Goal: Find specific page/section: Find specific page/section

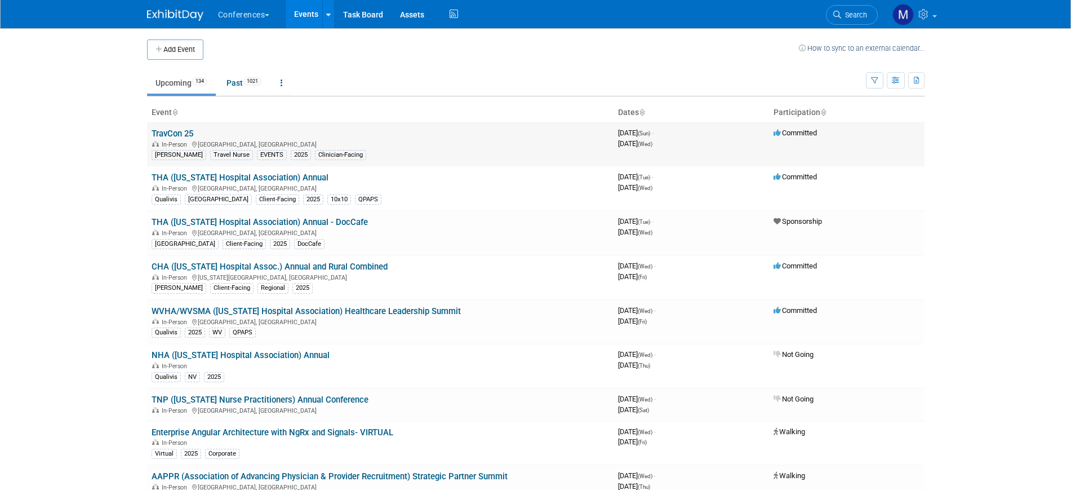
click at [167, 129] on link "TravCon 25" at bounding box center [173, 133] width 42 height 10
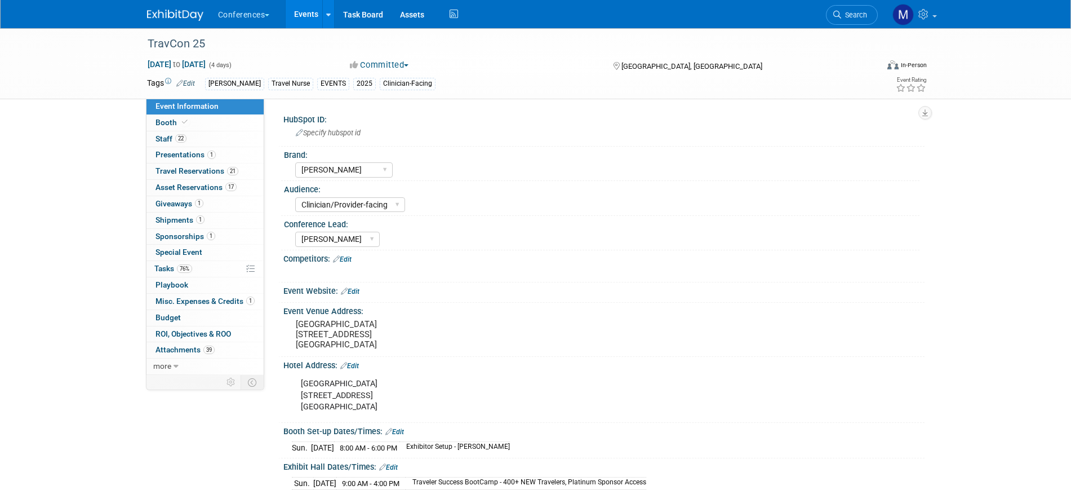
select select "[PERSON_NAME]"
select select "Clinician/Provider-facing"
select select "[PERSON_NAME]"
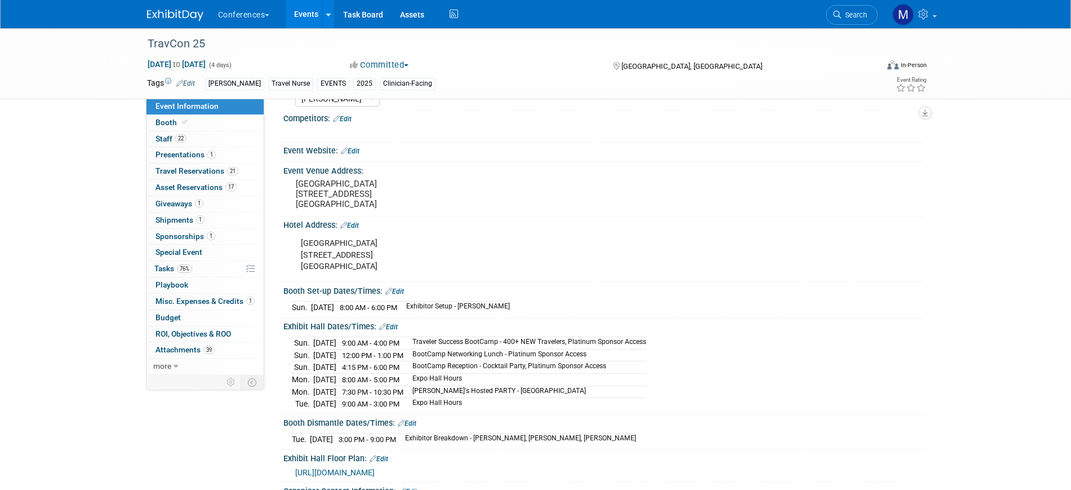
scroll to position [141, 0]
click at [230, 168] on span "21" at bounding box center [232, 171] width 11 height 8
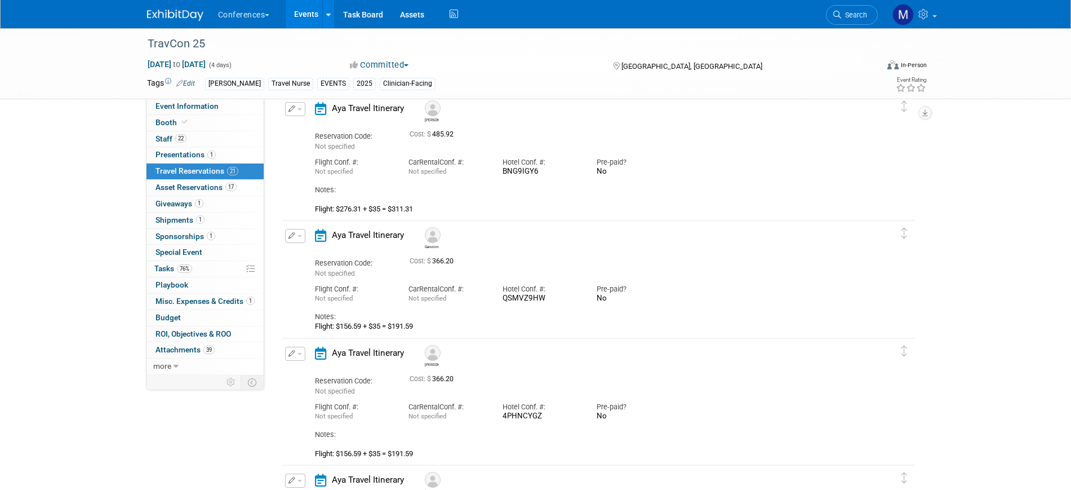
scroll to position [1338, 0]
